Goal: Task Accomplishment & Management: Manage account settings

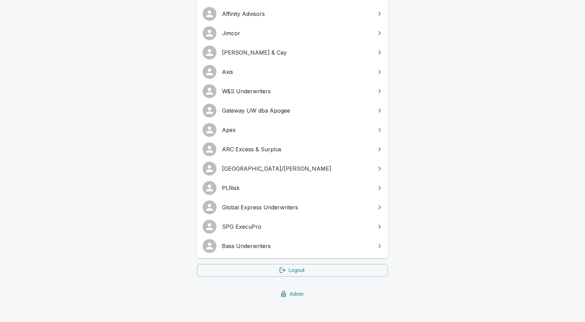
scroll to position [104, 0]
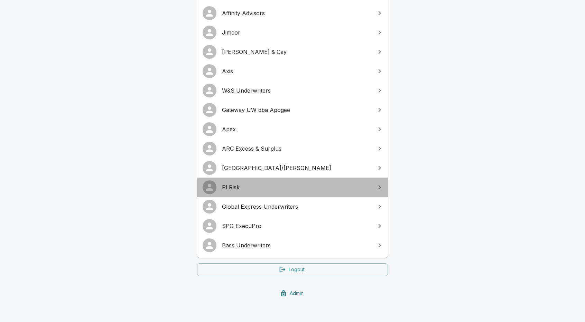
click at [242, 186] on span "PLRisk" at bounding box center [296, 187] width 149 height 8
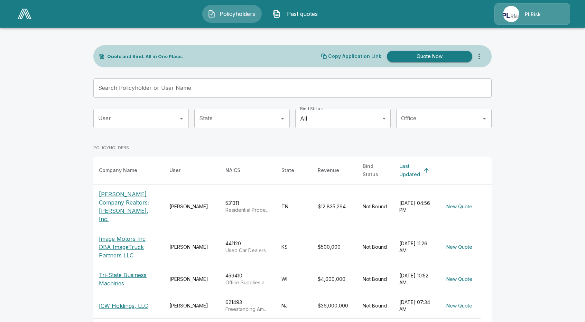
click at [17, 224] on main "Quote and Bind. All in One Place. Copy Application Link Quote Now Search Policy…" at bounding box center [292, 294] width 585 height 588
click at [539, 22] on div "PLRisk" at bounding box center [532, 14] width 76 height 22
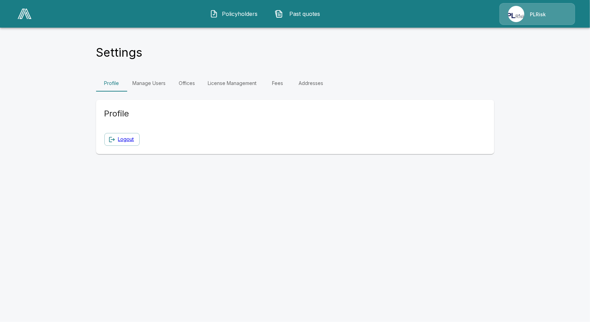
click at [173, 84] on link "Offices" at bounding box center [186, 83] width 31 height 17
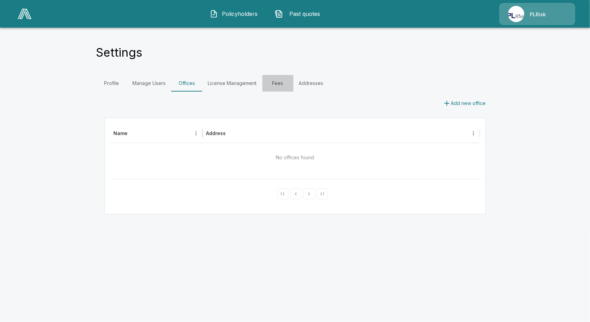
click at [287, 84] on link "Fees" at bounding box center [277, 83] width 31 height 17
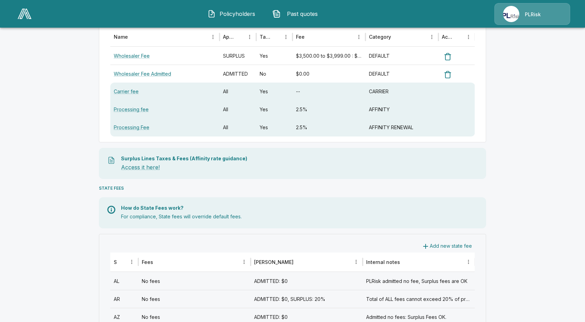
scroll to position [138, 0]
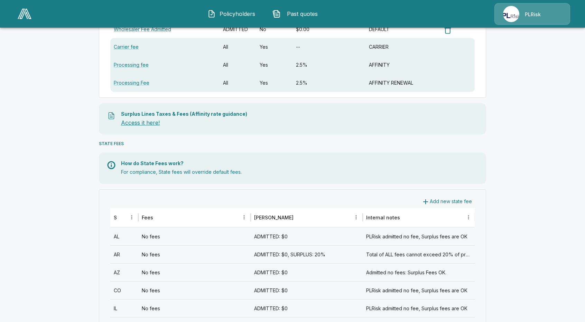
click at [136, 124] on link "Access it here!" at bounding box center [140, 122] width 39 height 7
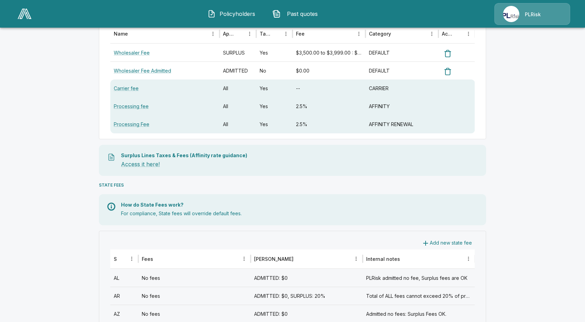
scroll to position [0, 0]
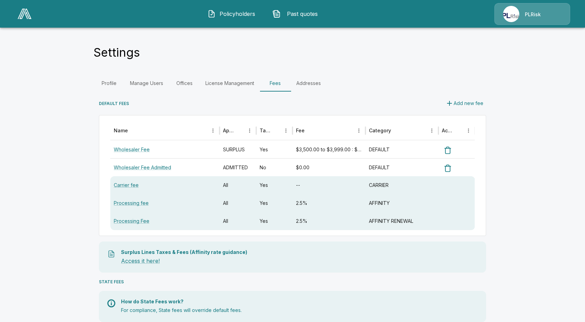
click at [238, 9] on button "Policyholders" at bounding box center [231, 14] width 59 height 18
click at [236, 13] on span "Policyholders" at bounding box center [237, 14] width 38 height 8
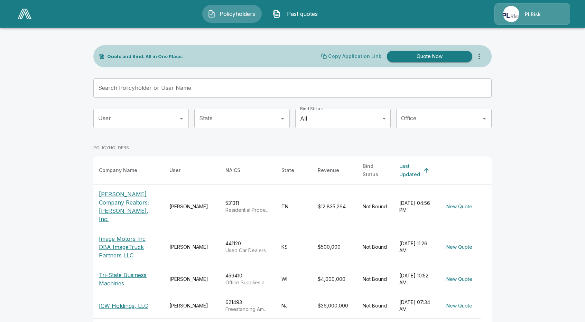
click at [357, 56] on p "Copy Application Link" at bounding box center [354, 56] width 53 height 5
click at [338, 57] on p "Copy Application Link" at bounding box center [354, 56] width 53 height 5
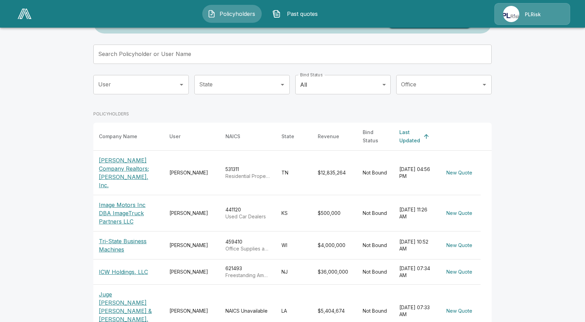
scroll to position [35, 0]
click at [173, 84] on input "User" at bounding box center [135, 83] width 79 height 13
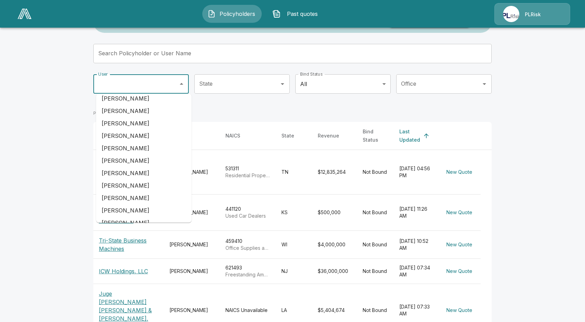
scroll to position [138, 0]
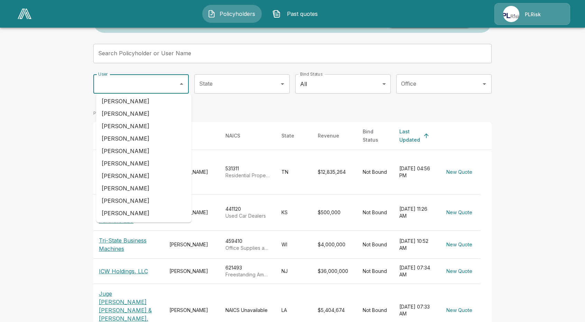
click at [139, 187] on li "Matthew Culkin" at bounding box center [143, 188] width 95 height 12
type input "**********"
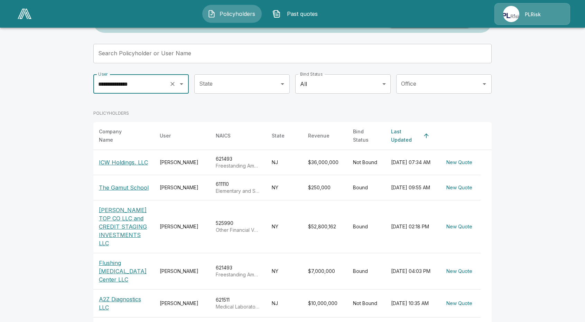
click at [126, 185] on p "The Gamut School" at bounding box center [124, 187] width 50 height 8
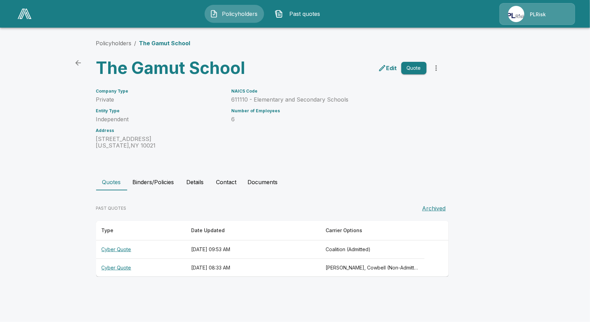
click at [228, 183] on button "Contact" at bounding box center [226, 182] width 31 height 17
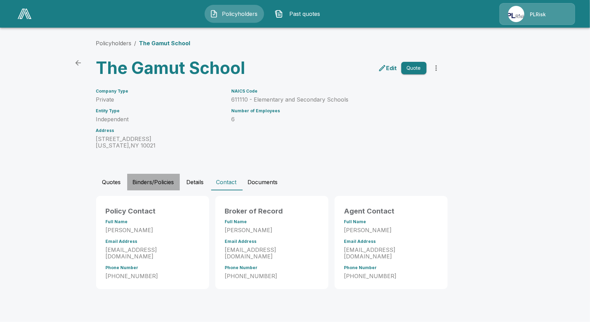
click at [126, 178] on div "Quotes Binders/Policies Details Contact Documents" at bounding box center [295, 182] width 398 height 17
click at [112, 183] on button "Quotes" at bounding box center [111, 182] width 31 height 17
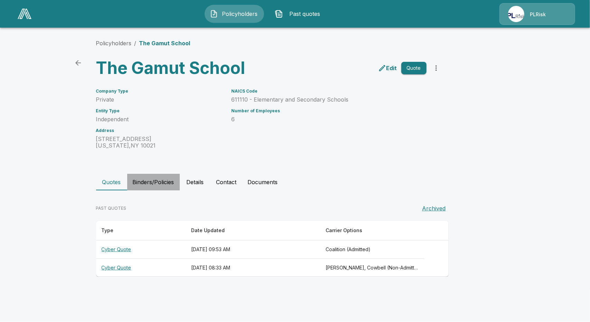
click at [154, 185] on button "Binders/Policies" at bounding box center [153, 182] width 53 height 17
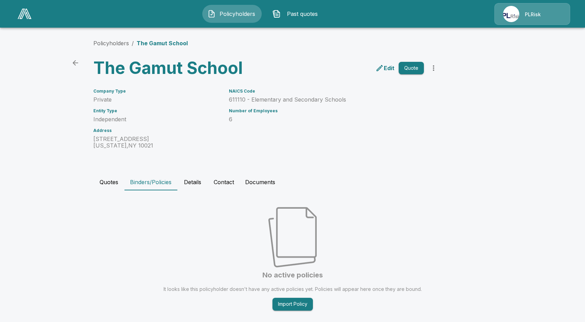
click at [105, 182] on button "Quotes" at bounding box center [108, 182] width 31 height 17
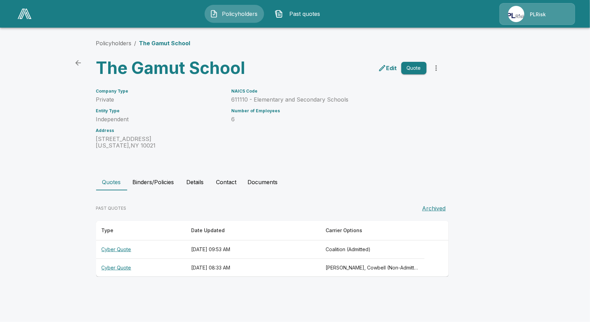
click at [117, 248] on th "Cyber Quote" at bounding box center [140, 249] width 89 height 18
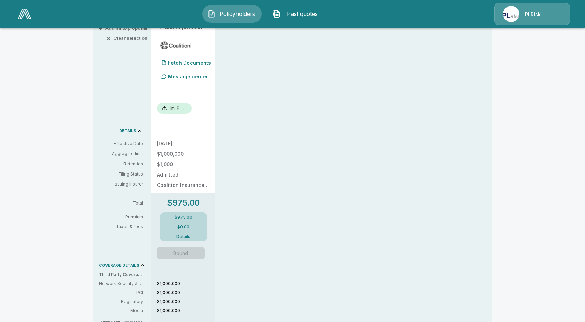
scroll to position [173, 0]
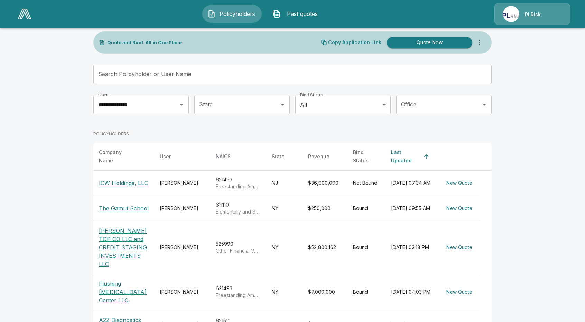
scroll to position [35, 0]
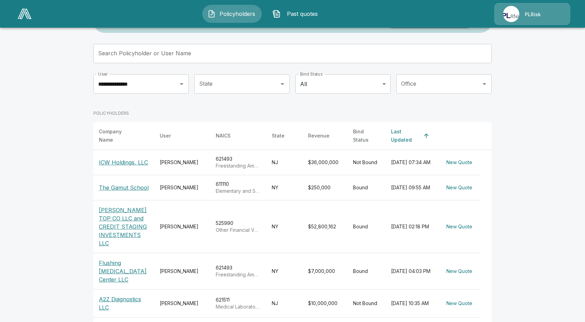
click at [120, 229] on p "SHER AJ TOP CO LLC and CREDIT STAGING INVESTMENTS LLC" at bounding box center [124, 226] width 50 height 41
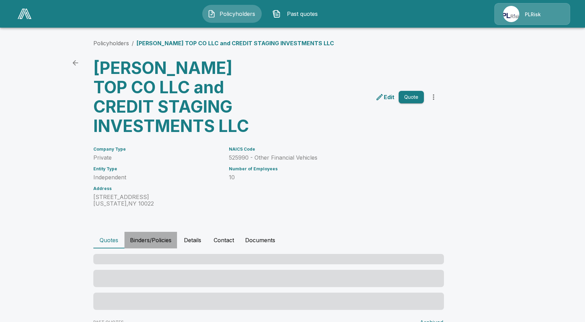
click at [155, 241] on button "Binders/Policies" at bounding box center [150, 240] width 53 height 17
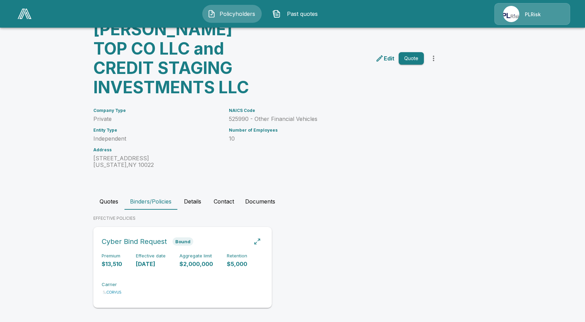
scroll to position [43, 0]
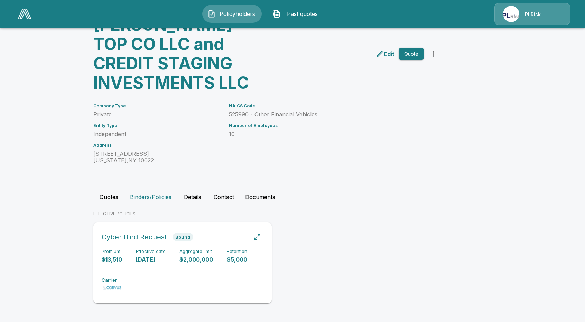
click at [139, 282] on div "Premium $13,510 Effective date 8/31/2025 Aggregate limit $2,000,000 Retention $…" at bounding box center [183, 271] width 162 height 44
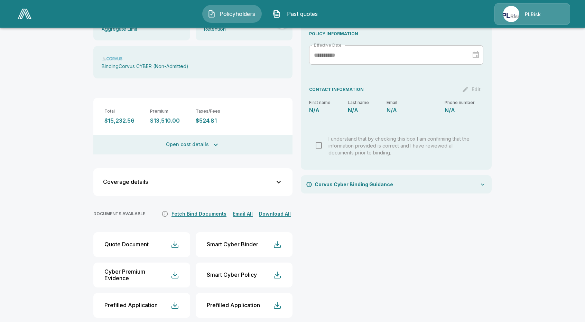
scroll to position [132, 0]
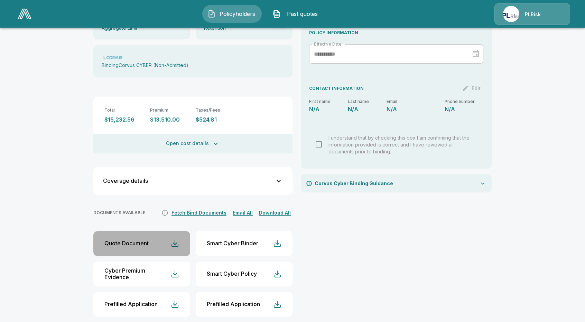
click at [171, 236] on button "Quote Document" at bounding box center [141, 243] width 97 height 25
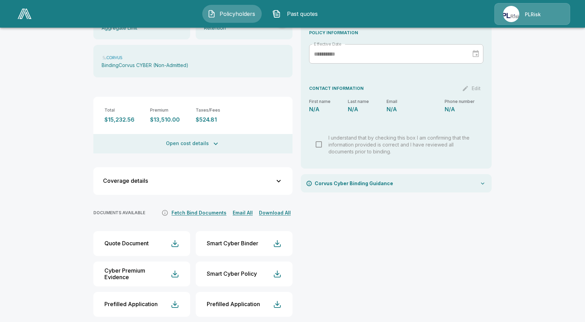
click at [538, 22] on div "PLRisk" at bounding box center [532, 14] width 76 height 22
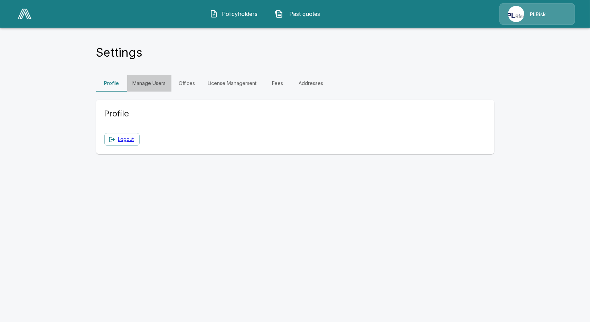
click at [141, 87] on link "Manage Users" at bounding box center [149, 83] width 44 height 17
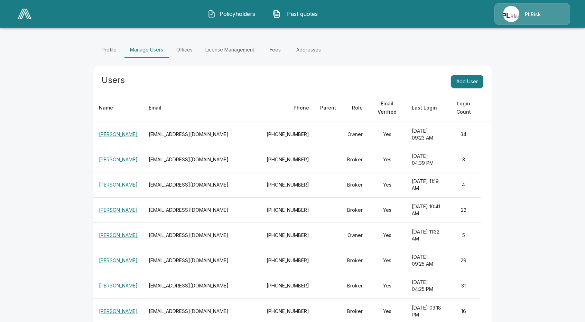
scroll to position [35, 0]
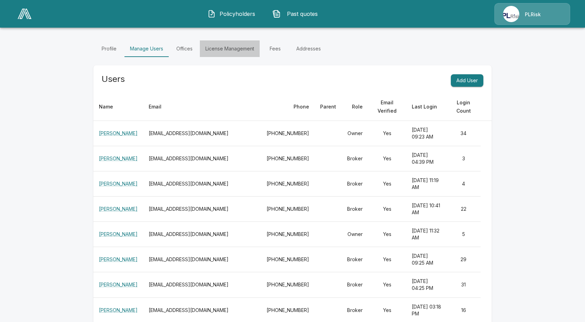
click at [231, 48] on link "License Management" at bounding box center [230, 48] width 60 height 17
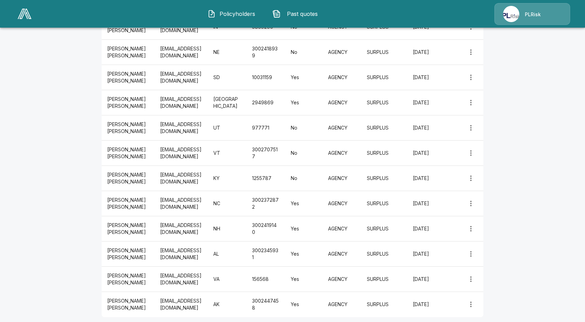
scroll to position [824, 0]
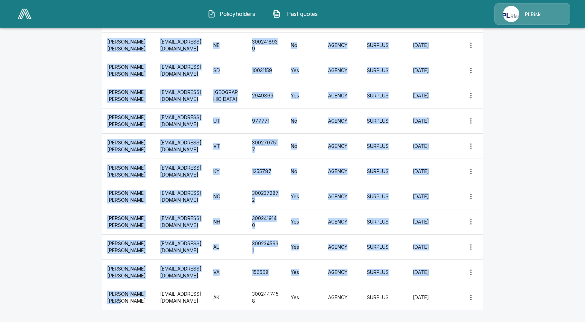
drag, startPoint x: 127, startPoint y: 301, endPoint x: 92, endPoint y: 160, distance: 144.6
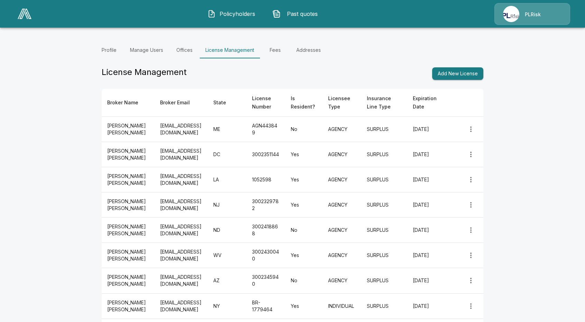
scroll to position [35, 0]
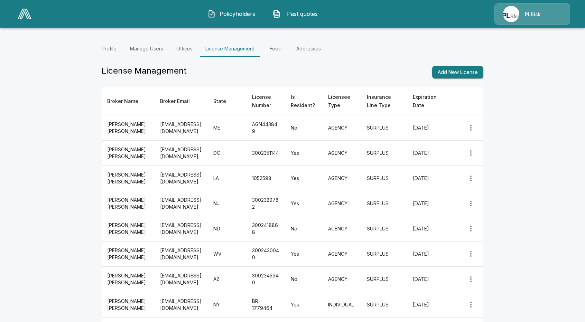
click at [225, 18] on button "Policyholders" at bounding box center [231, 14] width 59 height 18
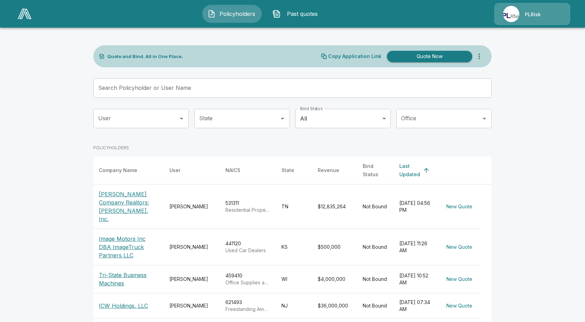
click at [228, 123] on input "State" at bounding box center [236, 118] width 79 height 13
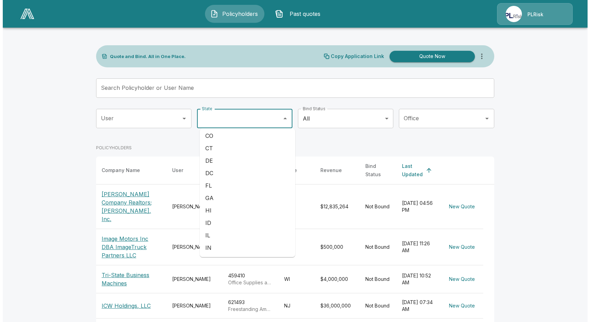
scroll to position [69, 0]
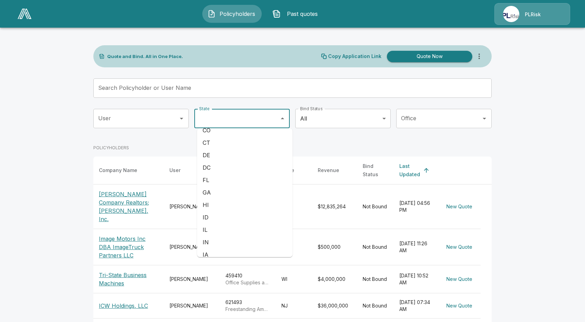
click at [219, 180] on li "FL" at bounding box center [244, 180] width 95 height 12
type input "**"
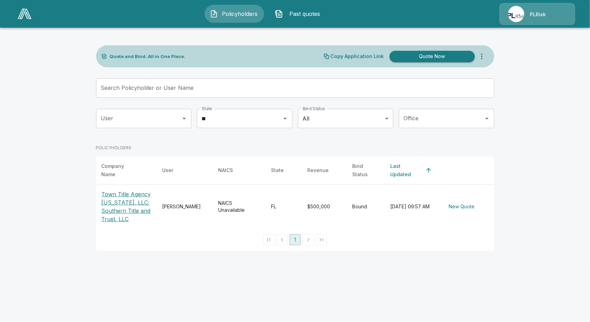
click at [116, 196] on p "Town Title Agency Florida, LLC; Southern Title and Trust, LLC" at bounding box center [127, 206] width 50 height 33
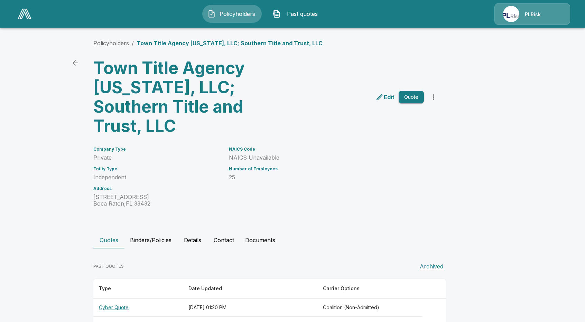
click at [69, 185] on main "Policyholders / Town Title Agency [US_STATE], LLC; Southern Title and Trust, LL…" at bounding box center [292, 174] width 585 height 348
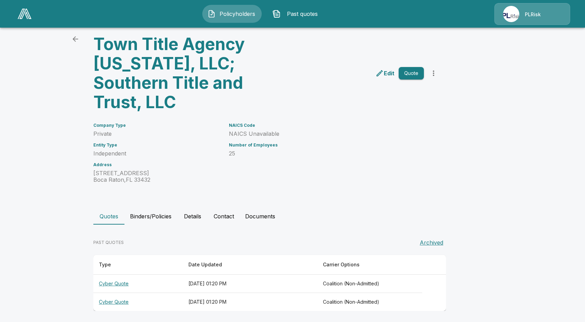
scroll to position [26, 0]
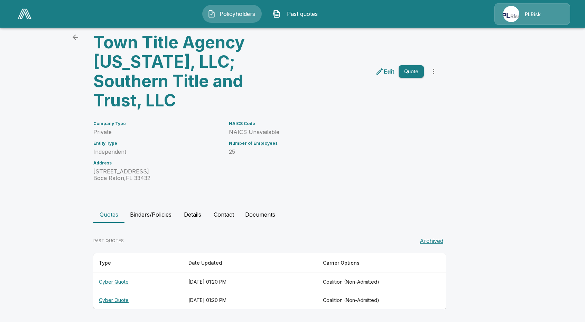
click at [74, 199] on main "Policyholders / Town Title Agency [US_STATE], LLC; Southern Title and Trust, LL…" at bounding box center [292, 148] width 585 height 348
click at [149, 217] on button "Binders/Policies" at bounding box center [150, 214] width 53 height 17
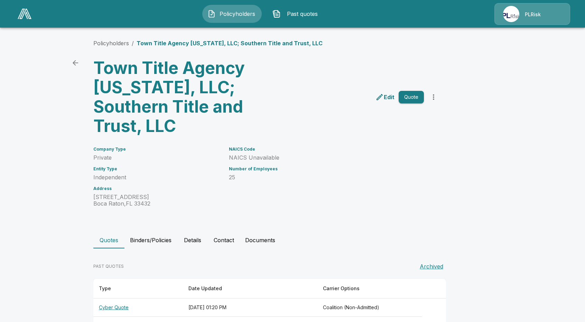
click at [152, 243] on button "Binders/Policies" at bounding box center [150, 240] width 53 height 17
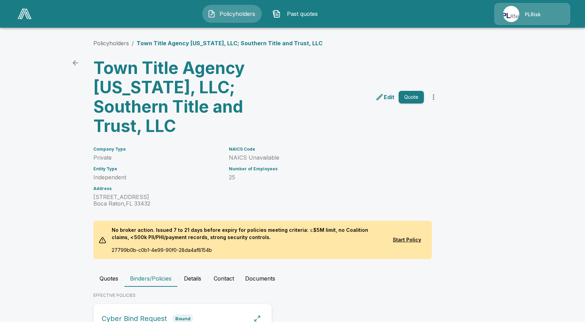
click at [166, 314] on h6 "Cyber Bind Request" at bounding box center [134, 318] width 65 height 11
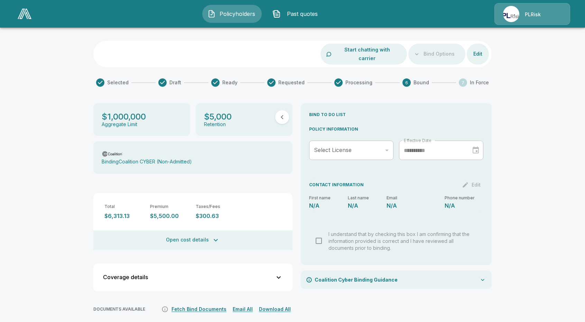
scroll to position [35, 0]
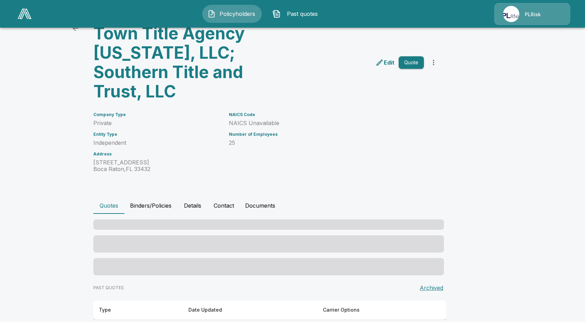
scroll to position [26, 0]
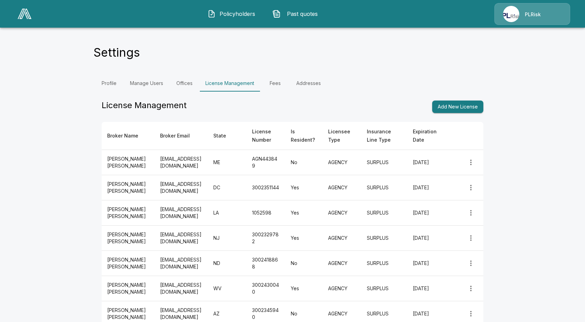
scroll to position [35, 0]
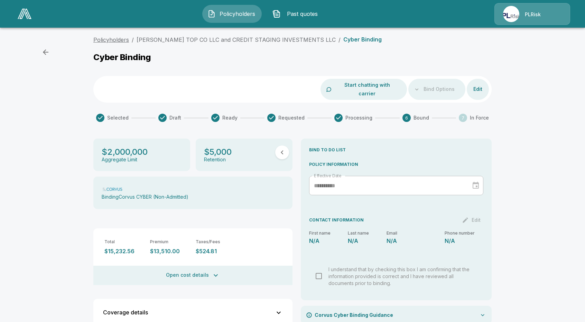
click at [118, 40] on link "Policyholders" at bounding box center [111, 39] width 36 height 7
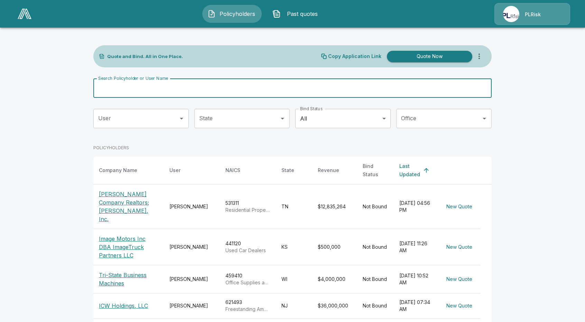
click at [186, 91] on input "Search Policyholder or User Name" at bounding box center [288, 87] width 390 height 19
click at [229, 144] on div "POLICYHOLDERS" at bounding box center [292, 147] width 398 height 17
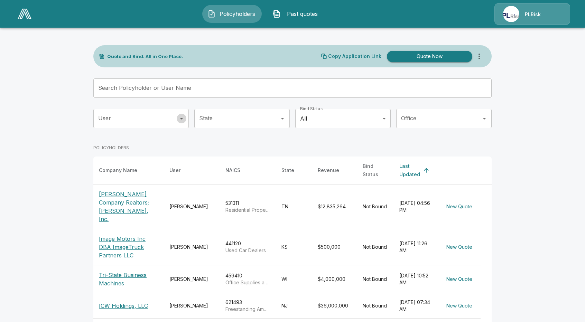
click at [180, 121] on icon "Open" at bounding box center [181, 118] width 8 height 8
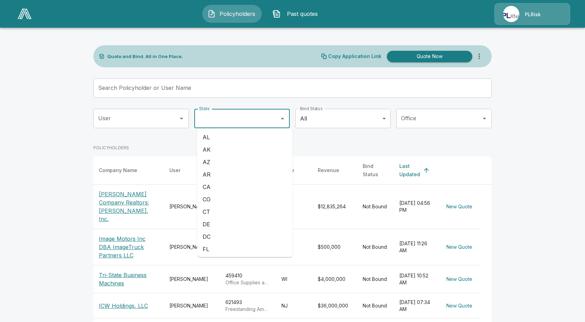
click at [224, 119] on input "State" at bounding box center [236, 118] width 79 height 13
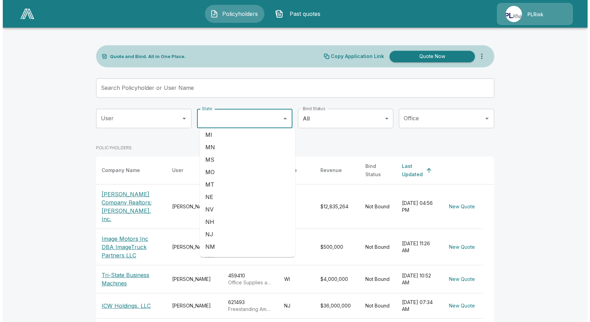
scroll to position [276, 0]
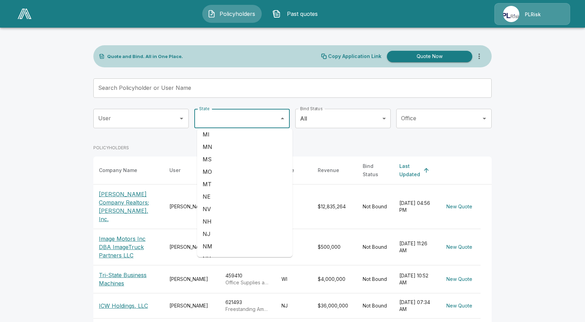
click at [217, 186] on li "MT" at bounding box center [244, 184] width 95 height 12
type input "**"
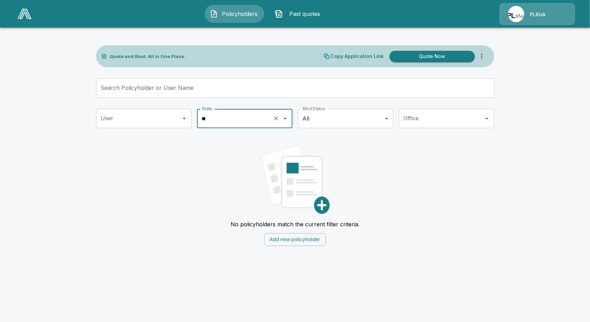
click at [241, 13] on span "Policyholders" at bounding box center [240, 14] width 38 height 8
click at [234, 17] on span "Policyholders" at bounding box center [240, 14] width 38 height 8
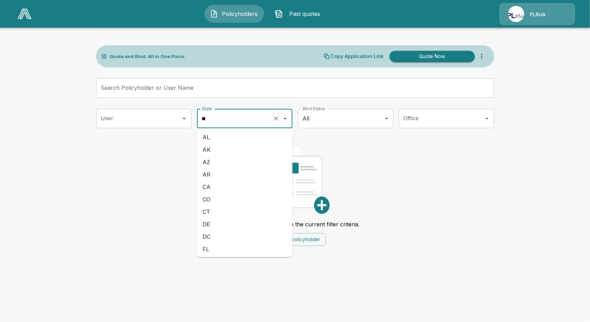
click at [226, 122] on input "**" at bounding box center [235, 118] width 70 height 13
click at [278, 118] on icon "Clear" at bounding box center [276, 118] width 7 height 7
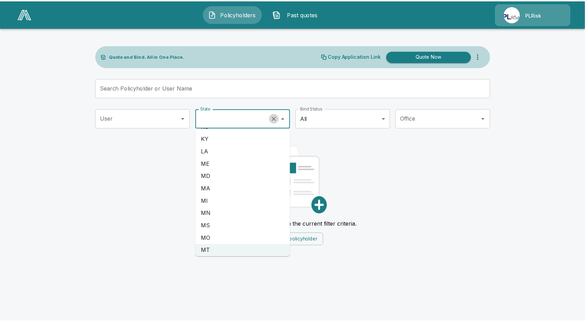
scroll to position [0, 0]
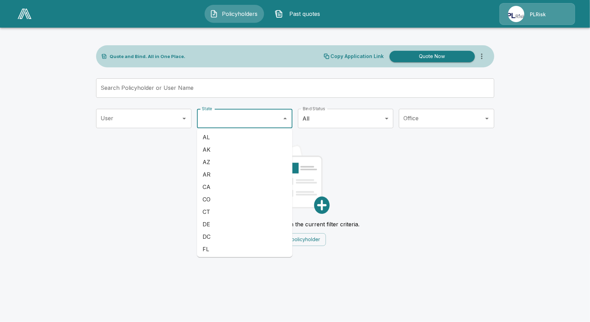
click at [110, 184] on div "No policyholders match the current filter criteria. Add new policyholder" at bounding box center [295, 192] width 398 height 107
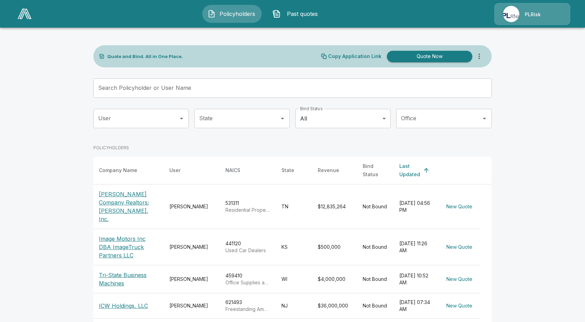
click at [119, 212] on p "Freeman Webb Company Realtors; Freeman Webb, Inc." at bounding box center [128, 206] width 59 height 33
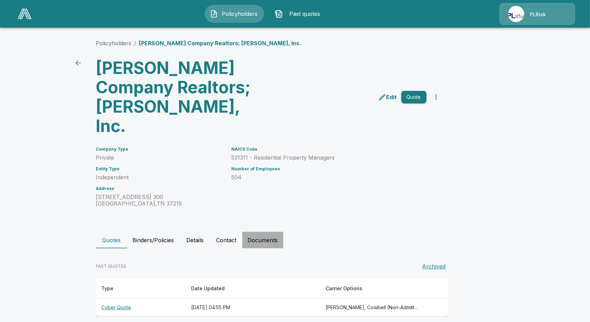
click at [264, 232] on button "Documents" at bounding box center [262, 240] width 41 height 17
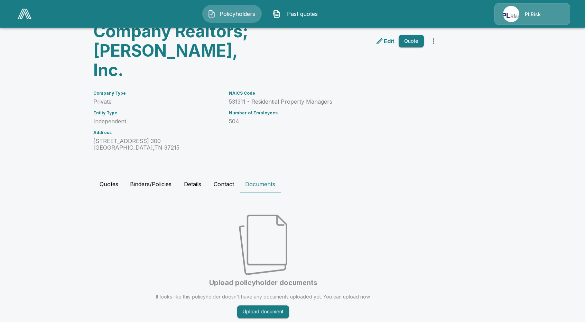
scroll to position [57, 0]
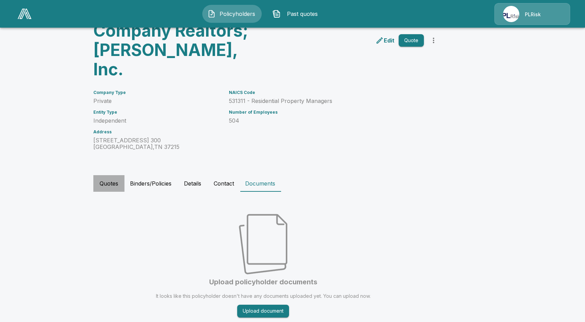
click at [108, 175] on button "Quotes" at bounding box center [108, 183] width 31 height 17
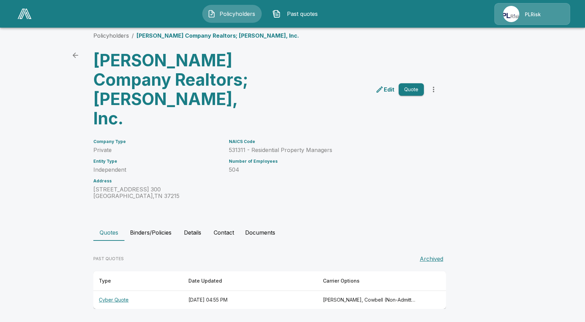
scroll to position [0, 0]
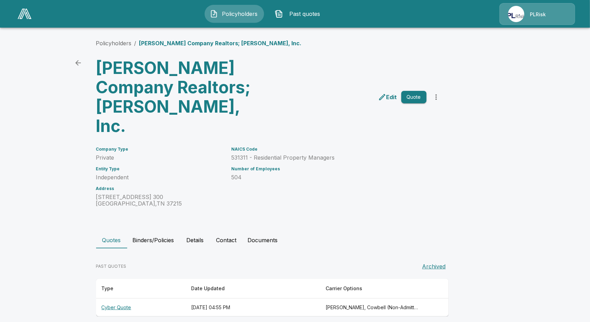
click at [118, 299] on th "Cyber Quote" at bounding box center [140, 308] width 89 height 18
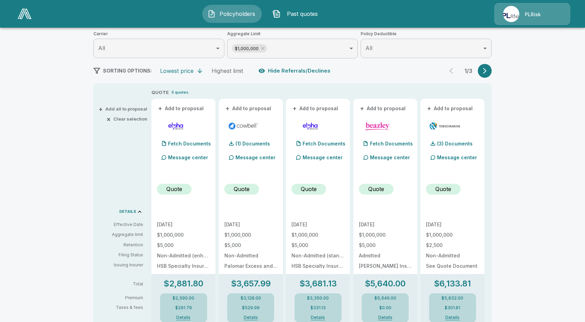
scroll to position [84, 0]
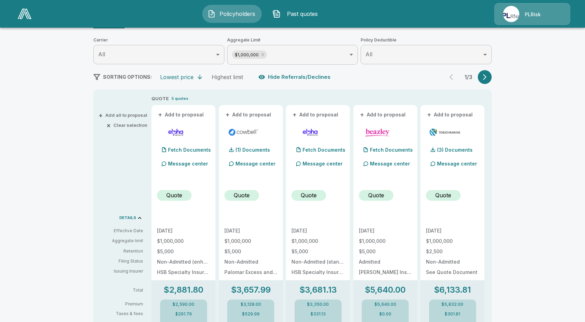
click at [190, 116] on button "+ Add to proposal" at bounding box center [181, 115] width 48 height 8
click at [256, 114] on button "+ Add to proposal" at bounding box center [248, 115] width 48 height 8
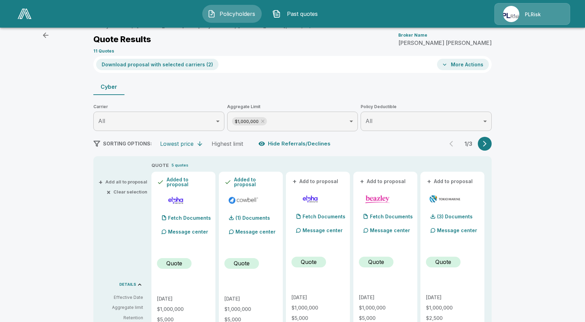
scroll to position [15, 0]
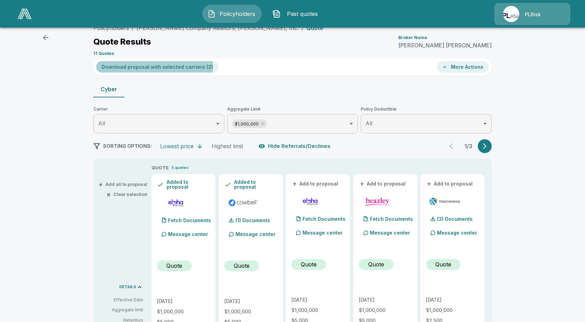
click at [138, 65] on button "Download proposal with selected carriers ( 2 )" at bounding box center [157, 66] width 122 height 11
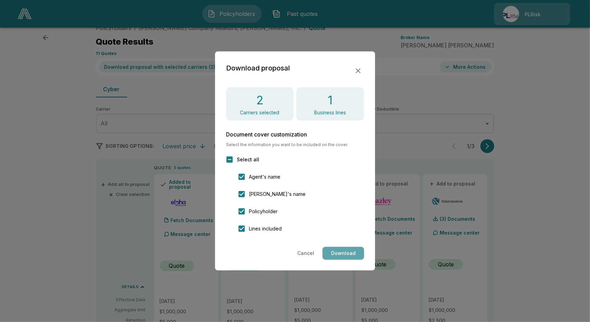
click at [341, 250] on button "Download" at bounding box center [342, 253] width 41 height 13
click at [357, 69] on icon "button" at bounding box center [358, 71] width 8 height 8
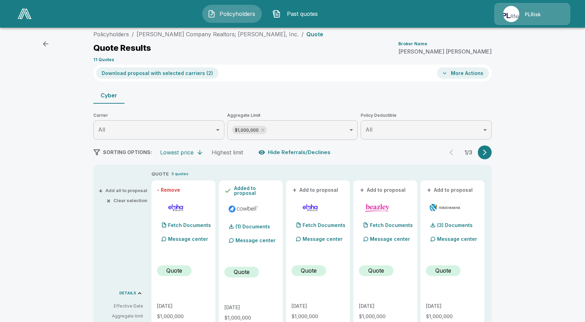
scroll to position [0, 0]
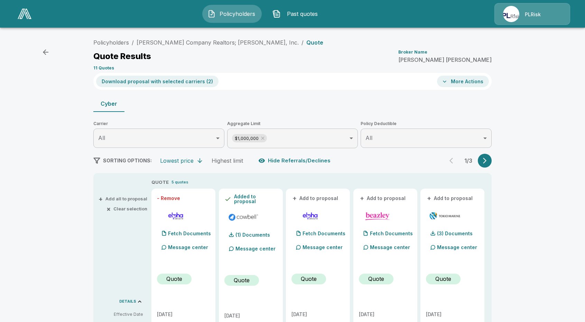
click at [526, 11] on p "PLRisk" at bounding box center [532, 14] width 16 height 7
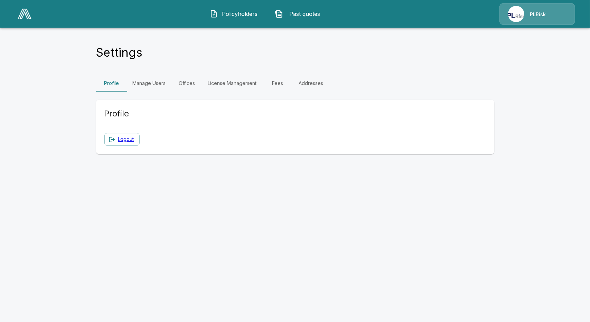
click at [152, 83] on link "Manage Users" at bounding box center [149, 83] width 44 height 17
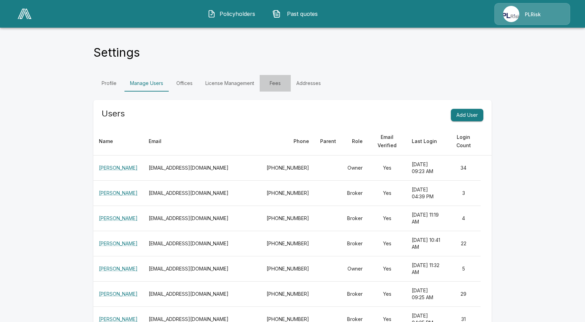
click at [276, 85] on link "Fees" at bounding box center [274, 83] width 31 height 17
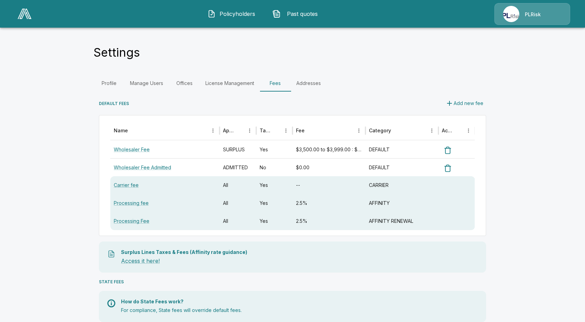
click at [233, 84] on link "License Management" at bounding box center [230, 83] width 60 height 17
click at [237, 84] on link "License Management" at bounding box center [230, 83] width 60 height 17
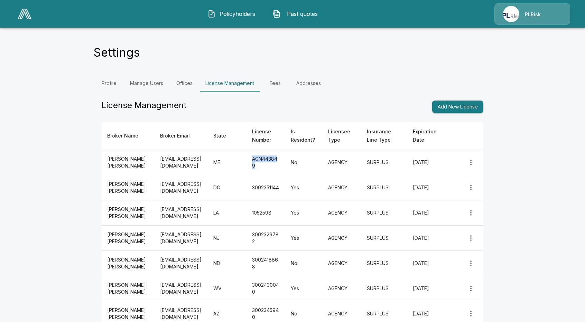
drag, startPoint x: 259, startPoint y: 161, endPoint x: 228, endPoint y: 166, distance: 31.0
click at [246, 166] on td "AGN443849" at bounding box center [265, 162] width 38 height 25
drag, startPoint x: 126, startPoint y: 166, endPoint x: 105, endPoint y: 154, distance: 25.1
click at [105, 154] on td "Mike W. Smith" at bounding box center [128, 162] width 53 height 25
click at [426, 76] on div "Profile Manage Users Offices License Management Fees Addresses" at bounding box center [292, 83] width 398 height 17
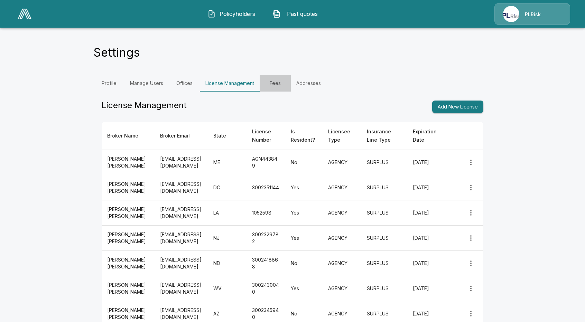
click at [274, 85] on link "Fees" at bounding box center [274, 83] width 31 height 17
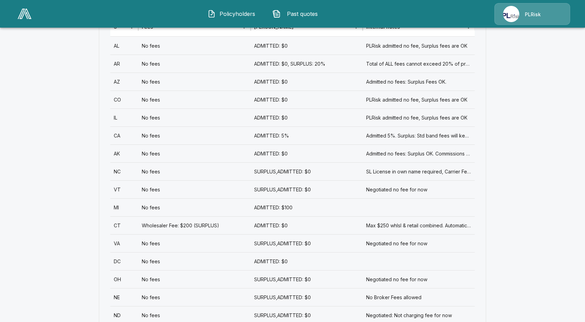
scroll to position [276, 0]
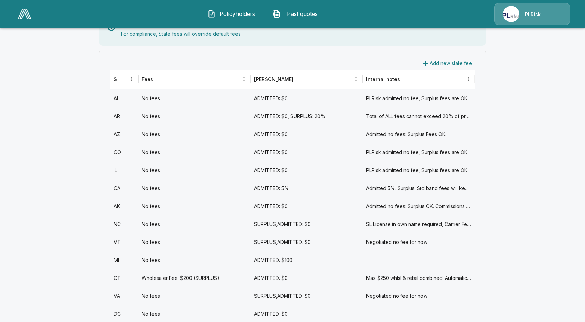
click at [280, 12] on img "button" at bounding box center [276, 14] width 8 height 8
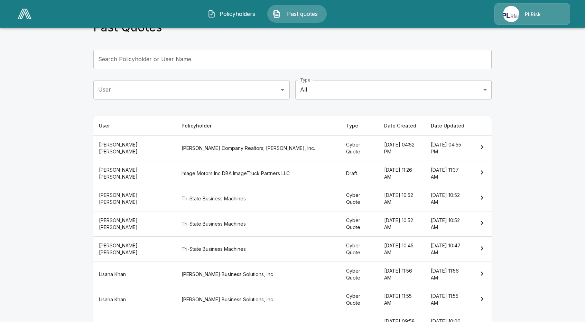
scroll to position [35, 0]
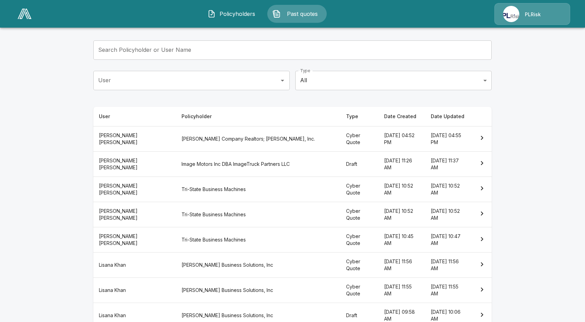
click at [340, 156] on th "Draft" at bounding box center [359, 163] width 38 height 25
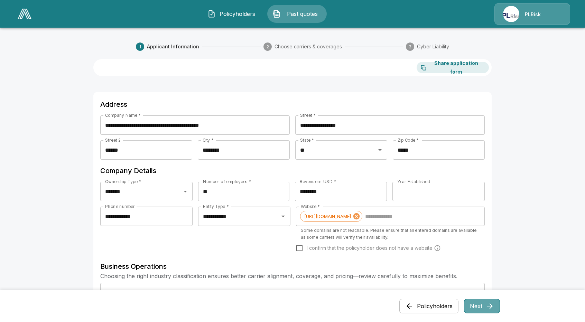
click at [478, 304] on button "Next" at bounding box center [482, 306] width 36 height 15
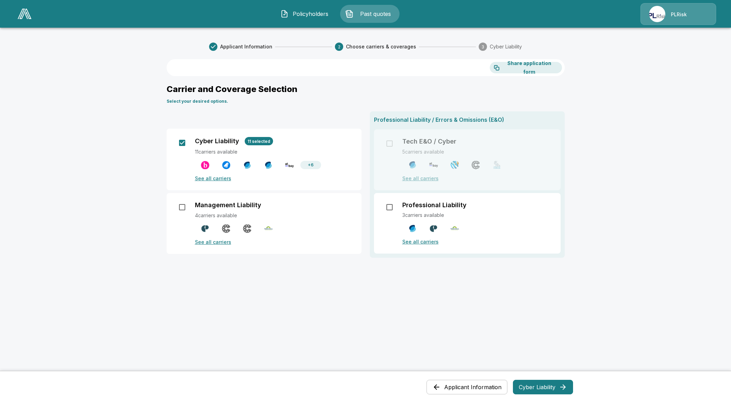
click at [12, 109] on main "Applicant Information 2 Choose carriers & coverages 3 Cyber Liability Share app…" at bounding box center [365, 256] width 731 height 513
click at [29, 19] on img at bounding box center [25, 14] width 14 height 10
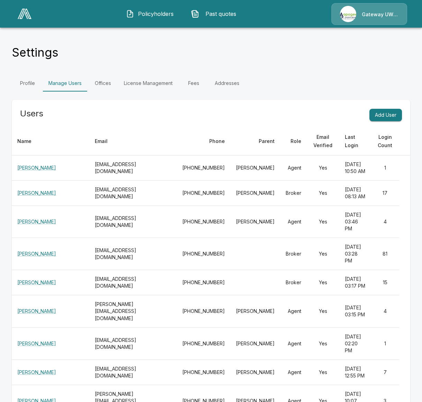
scroll to position [13995, 0]
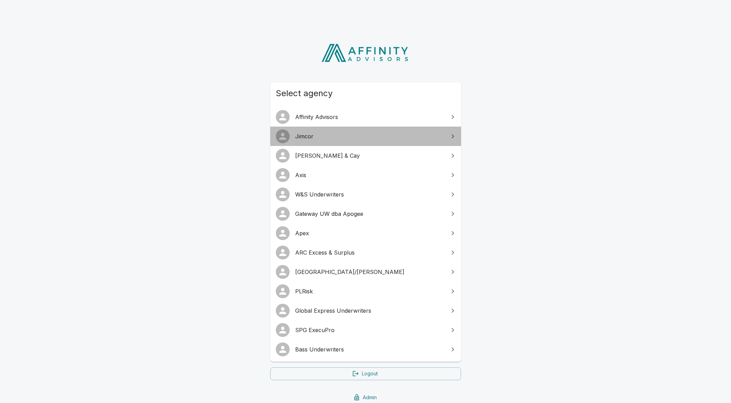
click at [349, 143] on link "Jimcor" at bounding box center [365, 135] width 191 height 19
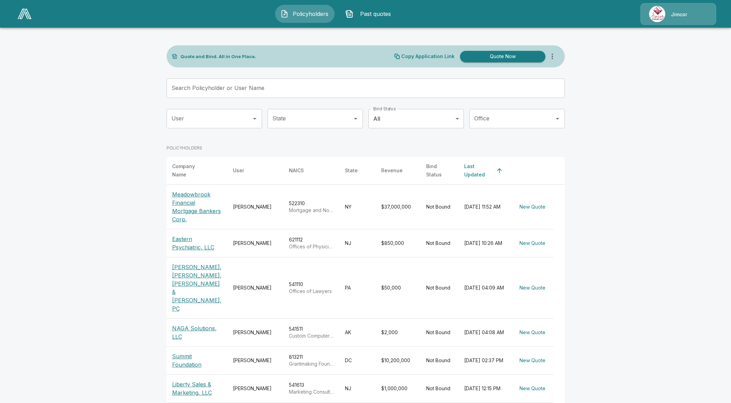
click at [676, 11] on p "Jimcor" at bounding box center [679, 14] width 16 height 7
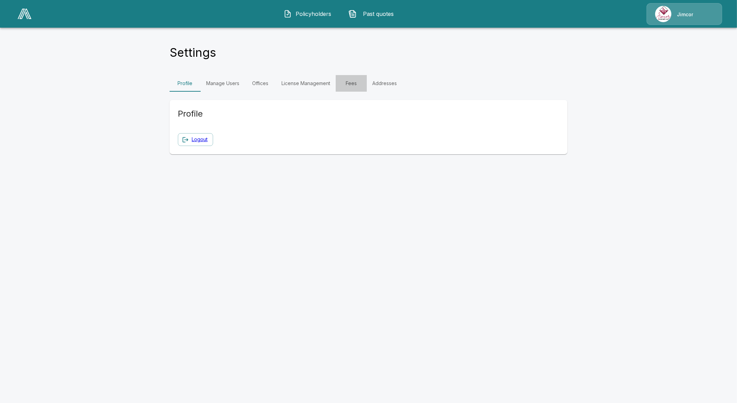
click at [351, 84] on link "Fees" at bounding box center [351, 83] width 31 height 17
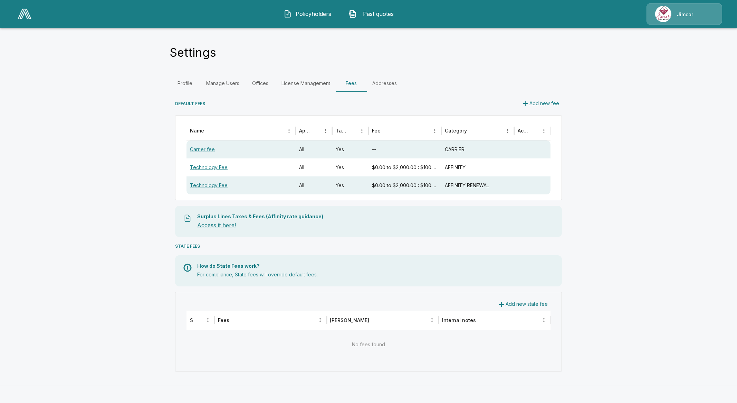
click at [214, 168] on link "Technology Fee" at bounding box center [209, 167] width 38 height 6
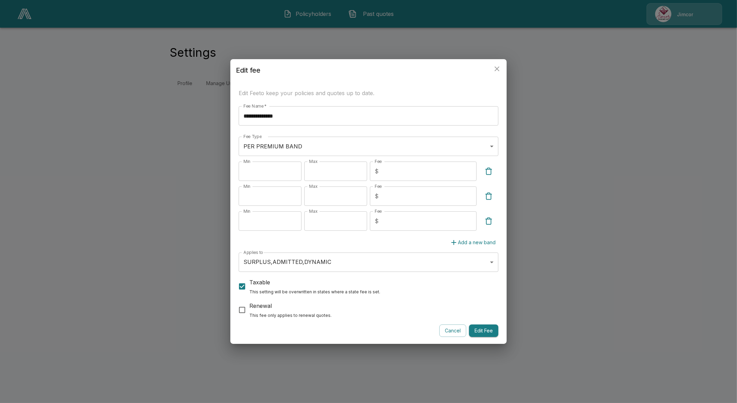
click at [115, 202] on div "**********" at bounding box center [368, 201] width 737 height 403
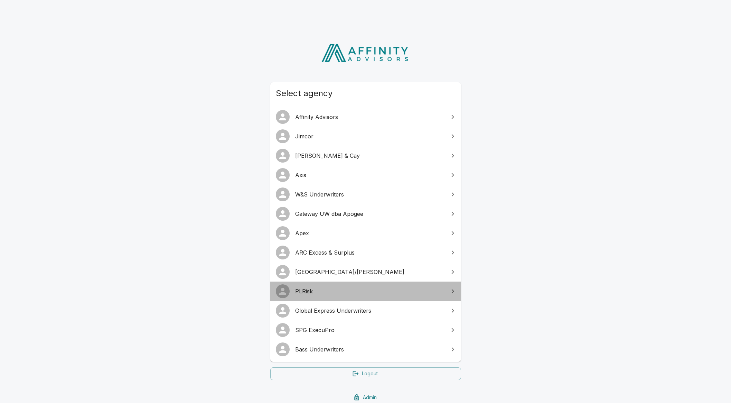
click at [321, 294] on span "PLRisk" at bounding box center [369, 291] width 149 height 8
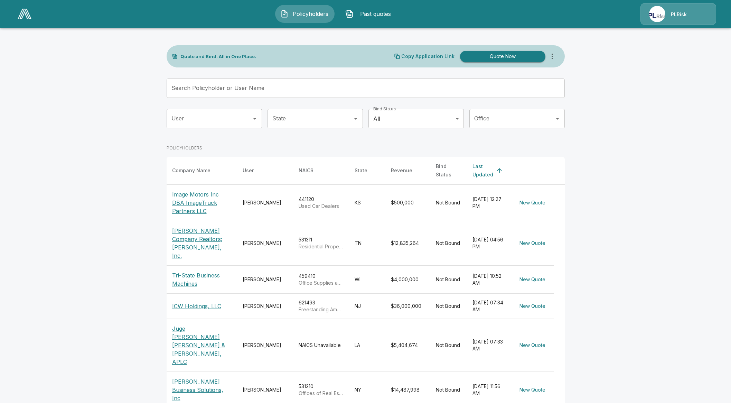
click at [670, 21] on div "PLRisk" at bounding box center [678, 14] width 76 height 22
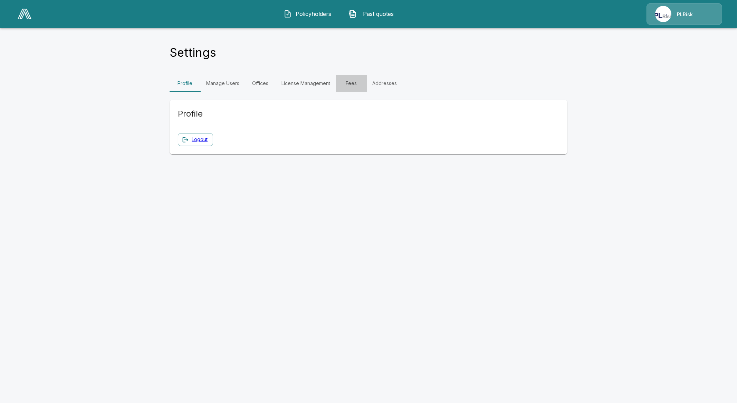
click at [354, 86] on link "Fees" at bounding box center [351, 83] width 31 height 17
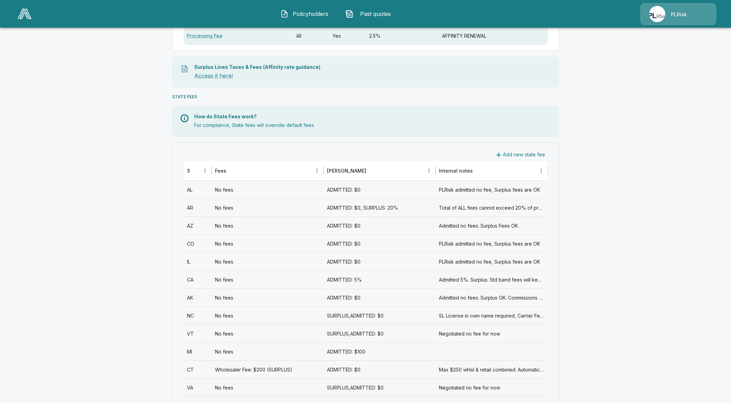
scroll to position [172, 0]
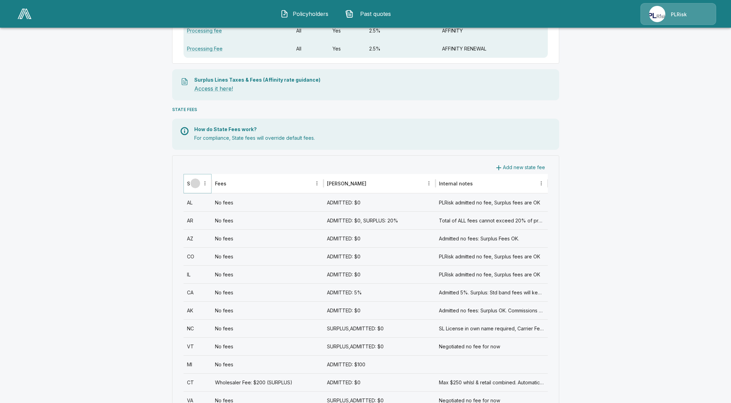
click at [197, 183] on icon "Sort" at bounding box center [195, 183] width 6 height 6
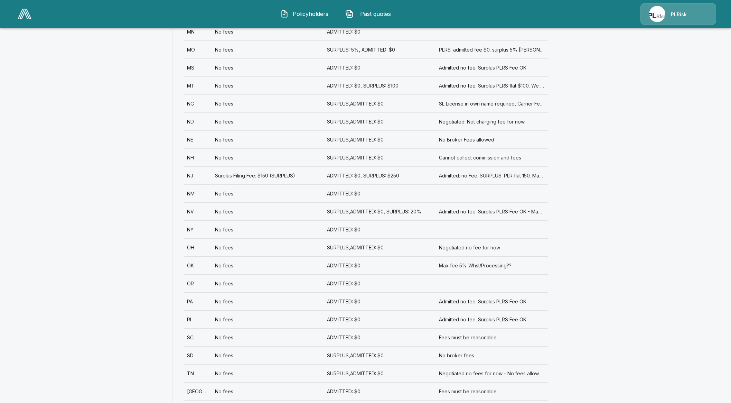
scroll to position [777, 0]
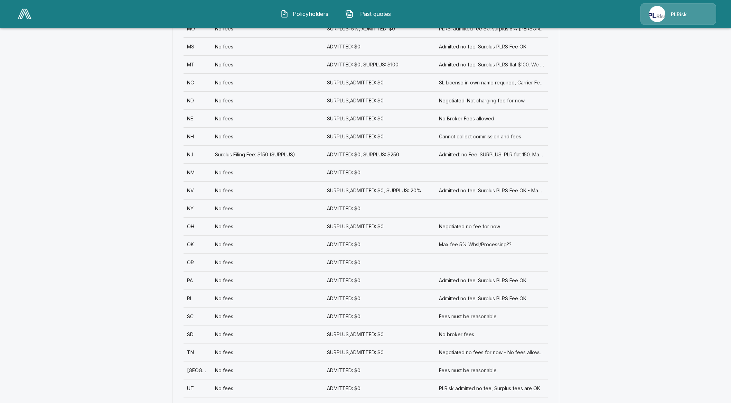
click at [214, 281] on div "No fees" at bounding box center [267, 280] width 112 height 18
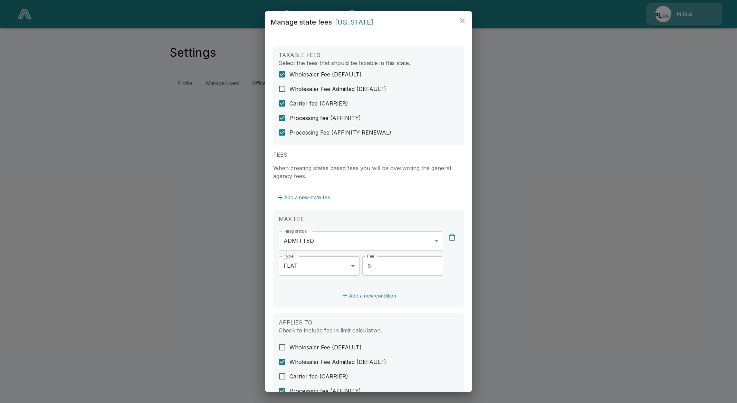
drag, startPoint x: 45, startPoint y: 77, endPoint x: 45, endPoint y: 58, distance: 19.3
click at [45, 77] on div "**********" at bounding box center [368, 201] width 737 height 403
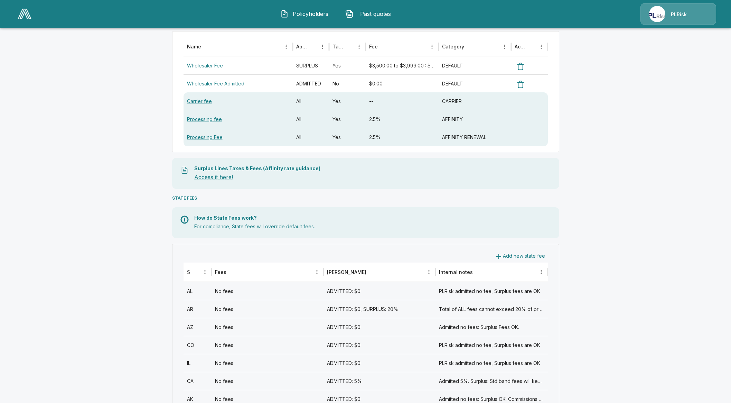
scroll to position [86, 0]
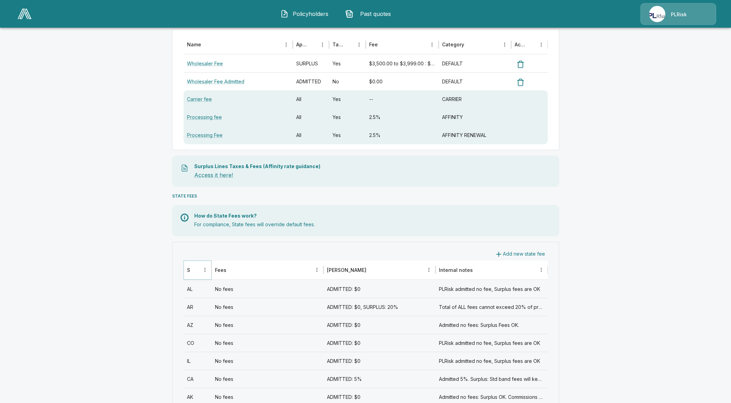
click at [199, 273] on button "Sort" at bounding box center [195, 270] width 10 height 10
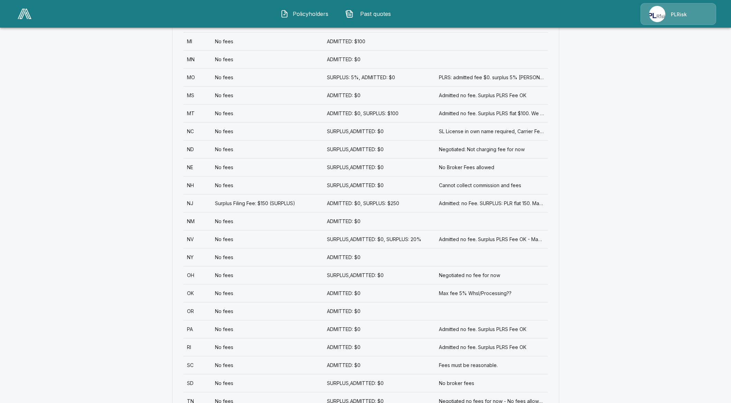
scroll to position [734, 0]
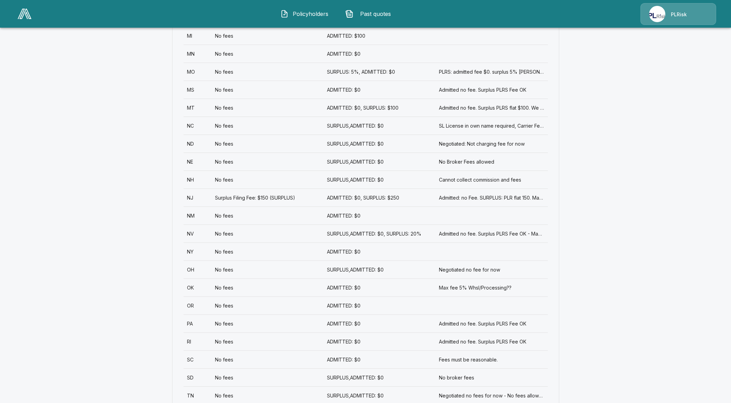
click at [195, 324] on div "PA" at bounding box center [197, 323] width 28 height 18
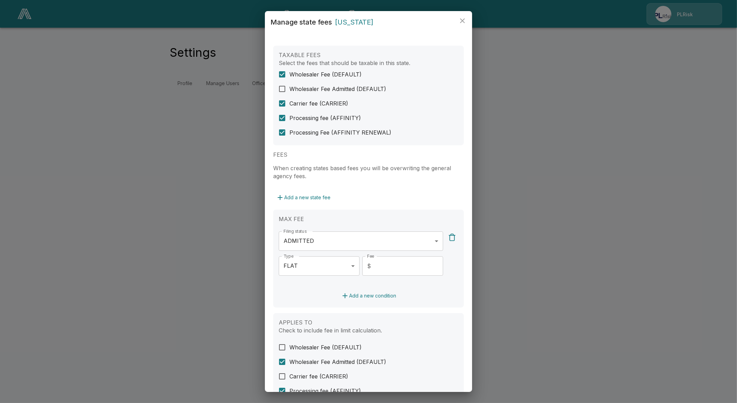
click at [186, 330] on div "**********" at bounding box center [368, 201] width 737 height 403
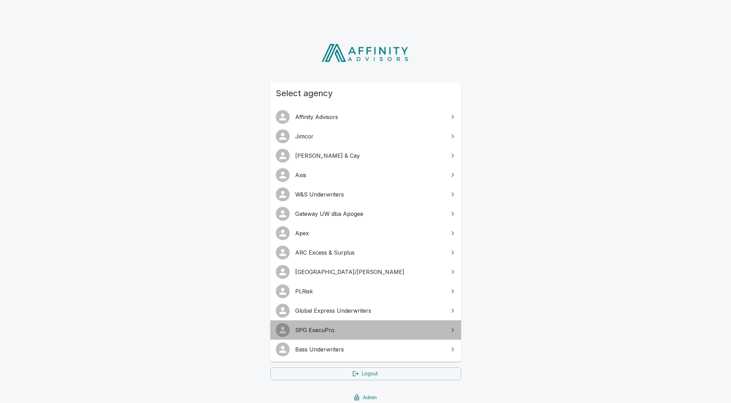
click at [322, 327] on span "SPG ExecuPro" at bounding box center [369, 329] width 149 height 8
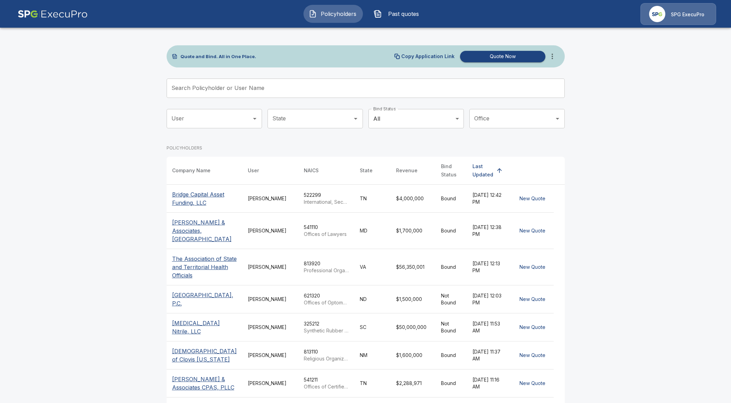
click at [695, 13] on p "SPG ExecuPro" at bounding box center [688, 14] width 34 height 7
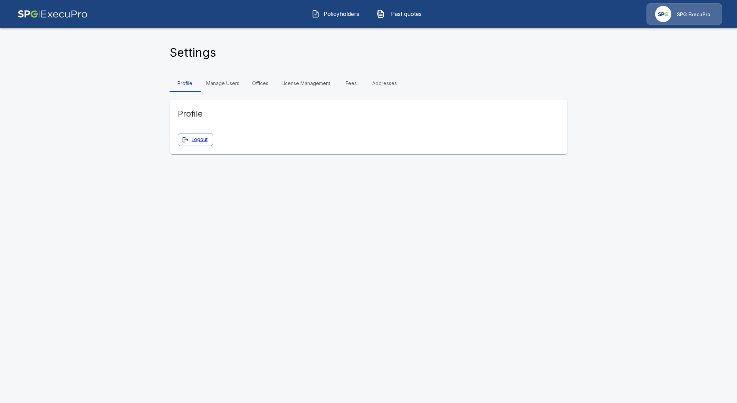
click at [233, 81] on link "Manage Users" at bounding box center [223, 83] width 44 height 17
click at [348, 89] on link "Fees" at bounding box center [351, 83] width 31 height 17
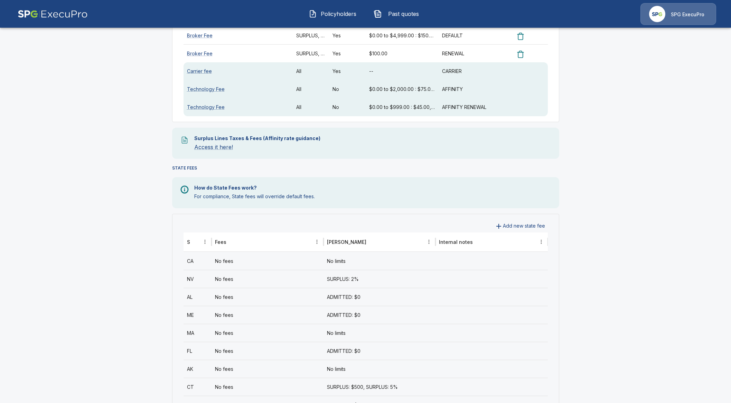
scroll to position [172, 0]
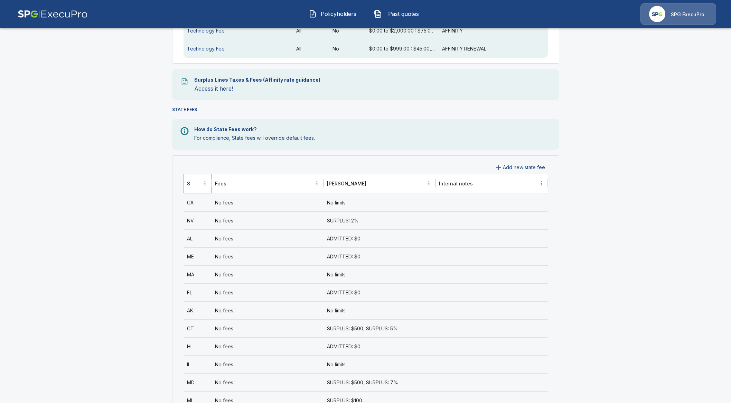
click at [195, 184] on button "Sort" at bounding box center [195, 183] width 10 height 10
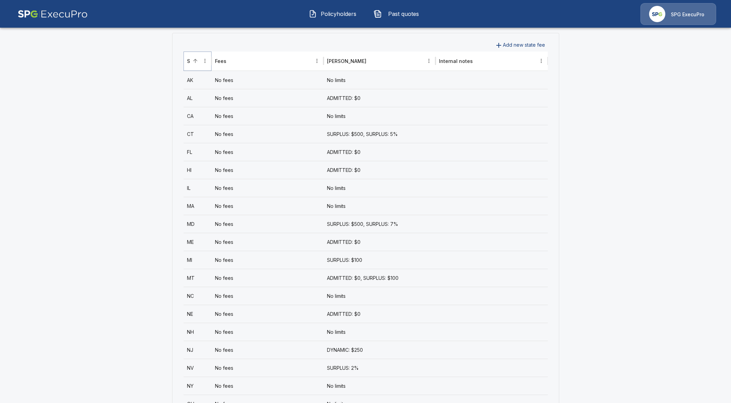
scroll to position [389, 0]
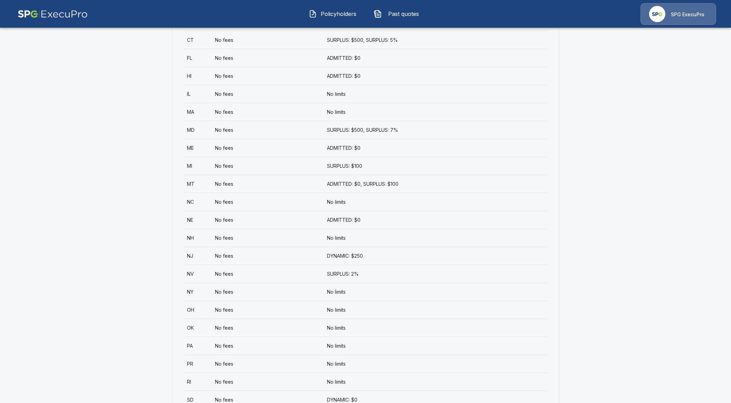
click at [197, 349] on div "PA" at bounding box center [197, 345] width 28 height 18
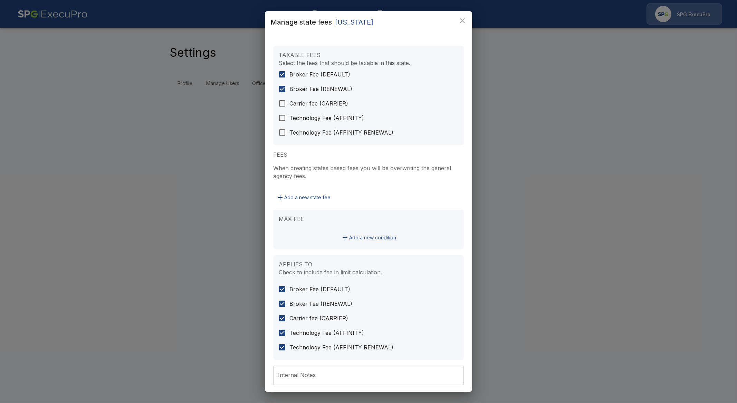
click at [122, 331] on div "Manage state fees [US_STATE] TAXABLE FEES Select the fees that should be taxabl…" at bounding box center [368, 201] width 737 height 403
